Goal: Find specific page/section: Find specific page/section

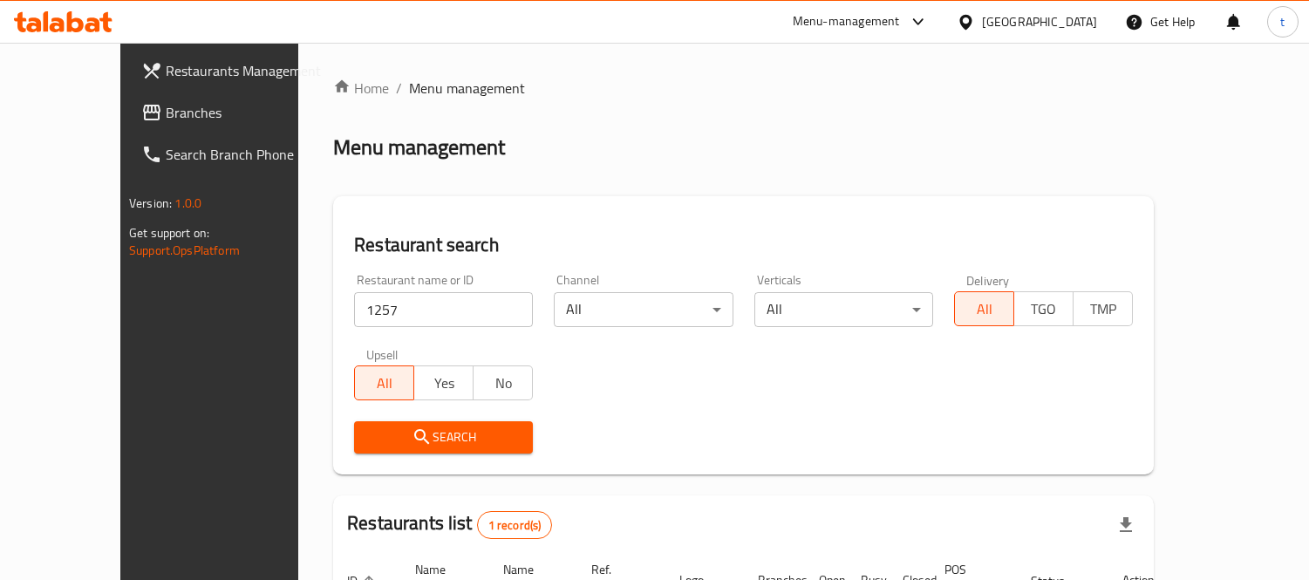
scroll to position [163, 0]
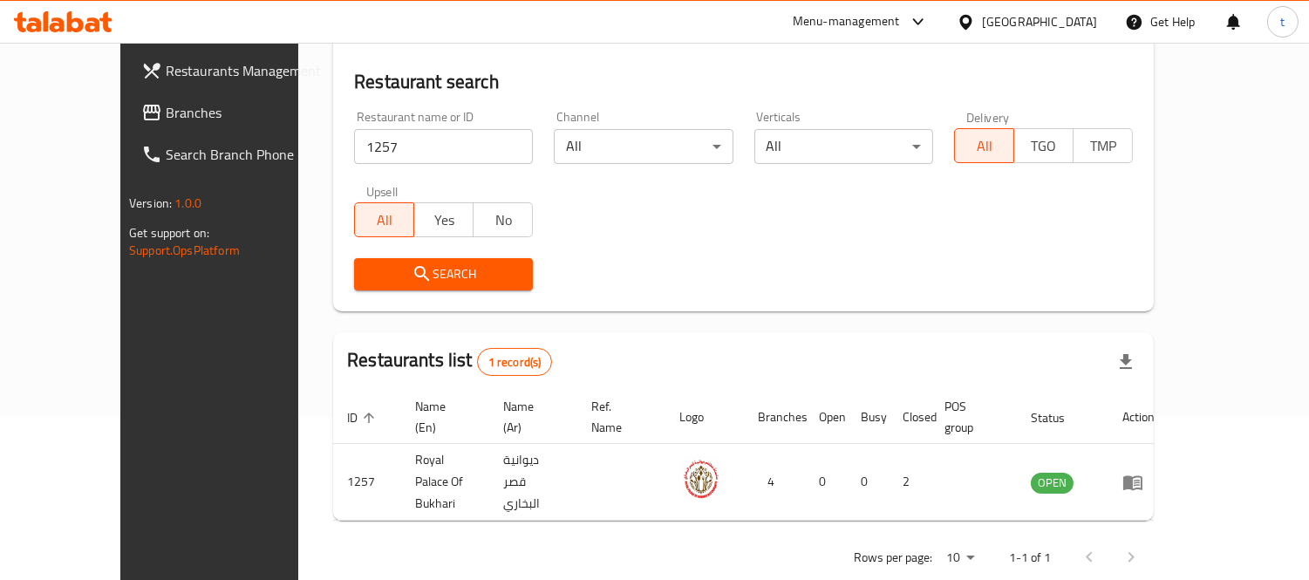
click at [362, 116] on div "Restaurant name or ID 1257 Restaurant name or ID" at bounding box center [443, 137] width 179 height 53
click at [354, 126] on div "Restaurant name or ID 1257 Restaurant name or ID" at bounding box center [443, 137] width 179 height 53
click at [166, 119] on span "Branches" at bounding box center [246, 112] width 160 height 21
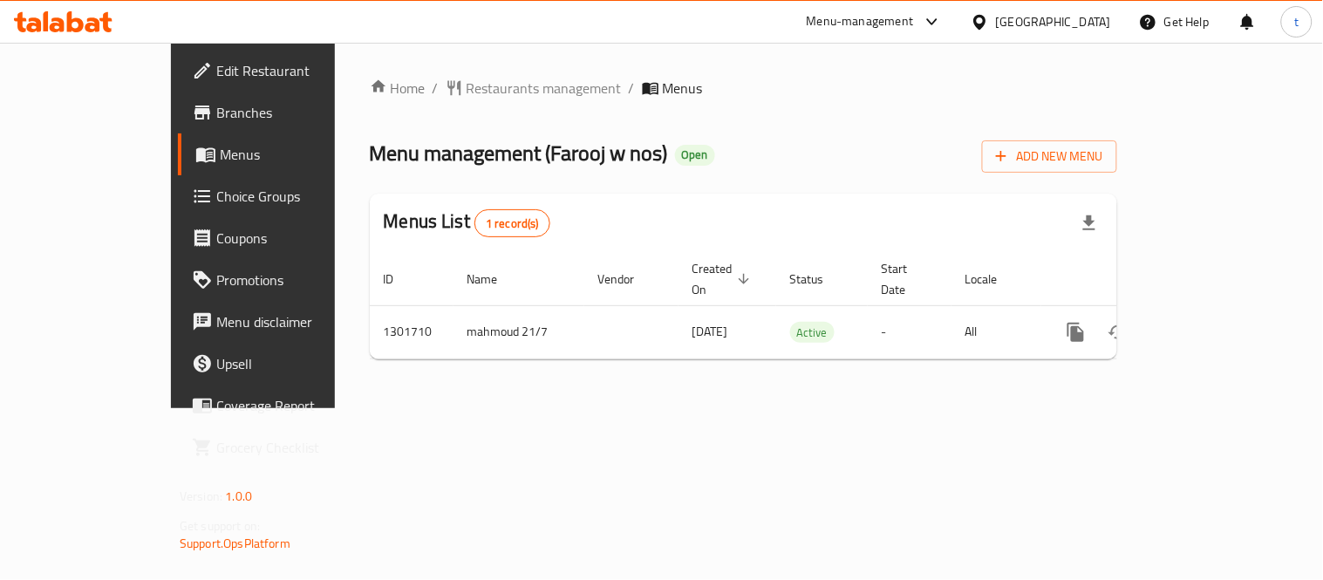
click at [406, 71] on div "Home / Restaurants management / Menus Menu management ( Farooj w nos ) Open Add…" at bounding box center [743, 225] width 817 height 365
click at [404, 103] on div "Home / Restaurants management / Menus Menu management ( Farooj w nos ) Open Add…" at bounding box center [743, 226] width 747 height 296
click at [466, 98] on span "Restaurants management" at bounding box center [543, 88] width 155 height 21
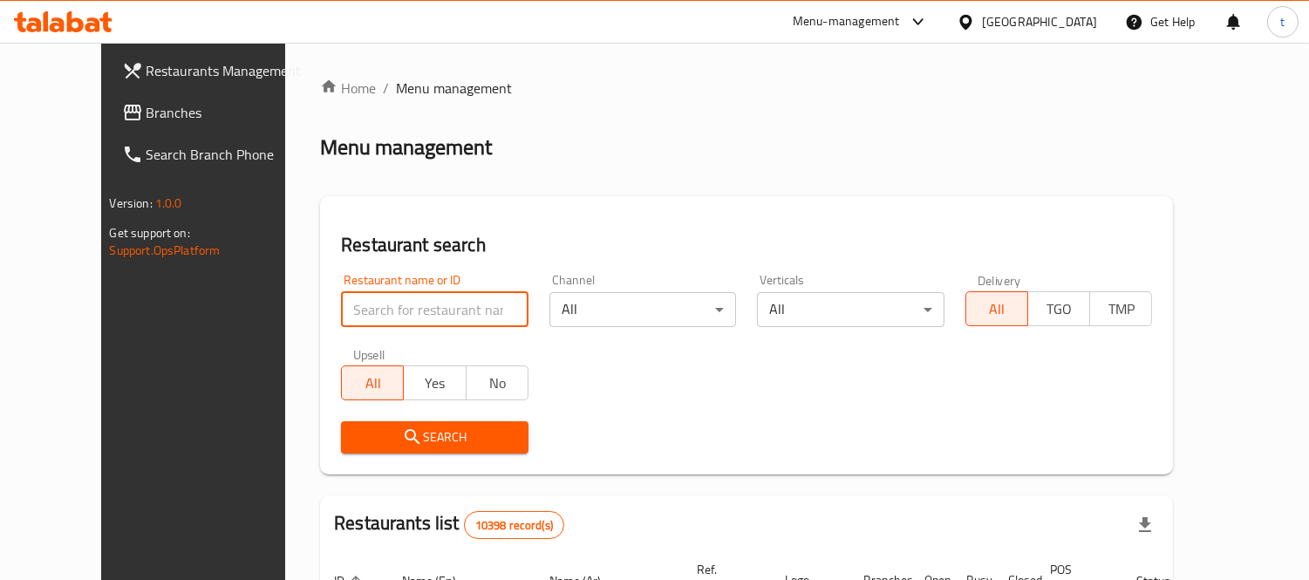
click at [342, 312] on input "search" at bounding box center [434, 309] width 187 height 35
paste input "702164"
type input "702164"
click button "Search" at bounding box center [434, 437] width 187 height 32
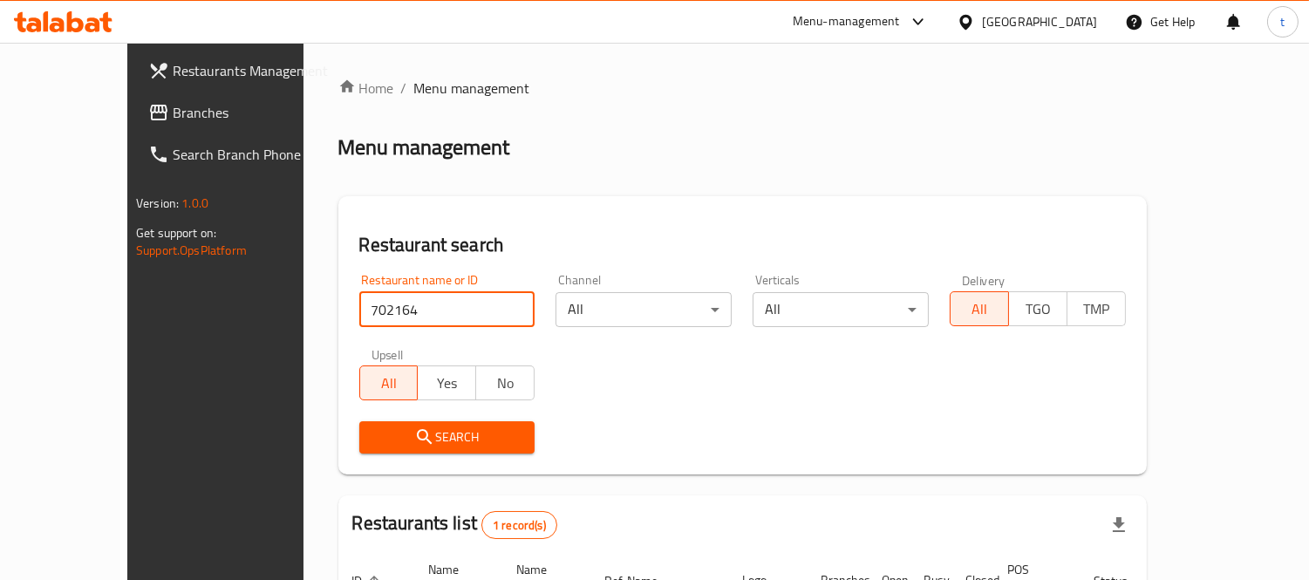
click button "Search" at bounding box center [447, 437] width 176 height 32
click at [373, 426] on span "Search" at bounding box center [447, 437] width 148 height 22
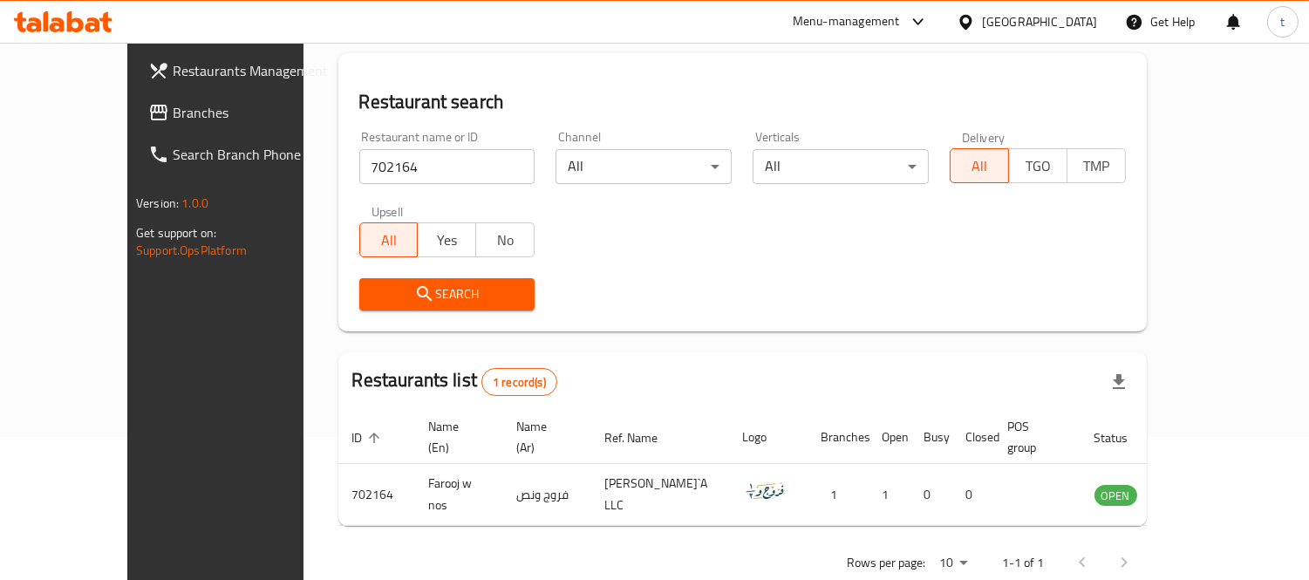
scroll to position [163, 0]
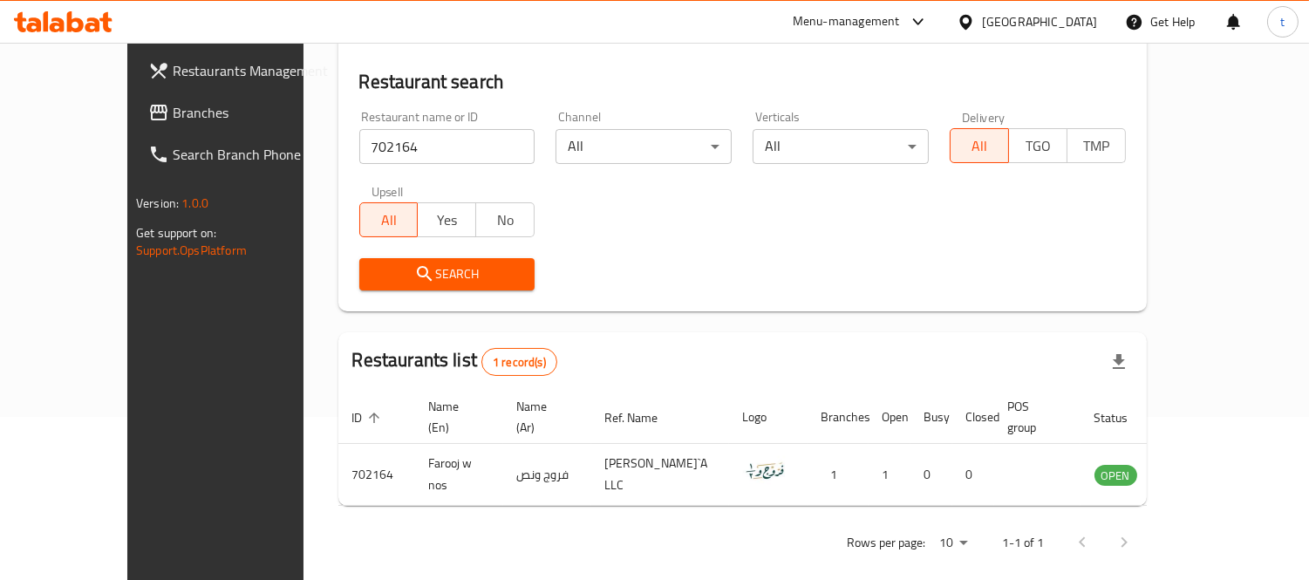
click at [394, 272] on span "Search" at bounding box center [447, 274] width 148 height 22
